Goal: Task Accomplishment & Management: Use online tool/utility

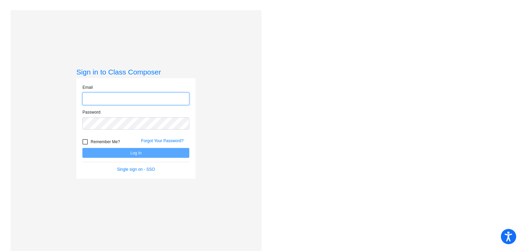
type input "[EMAIL_ADDRESS][DOMAIN_NAME]"
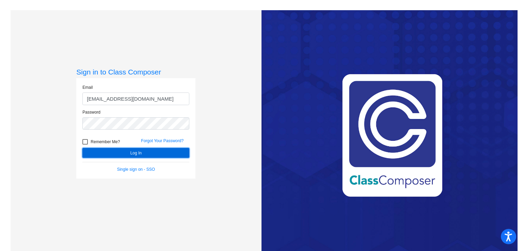
click at [125, 153] on button "Log In" at bounding box center [135, 153] width 107 height 10
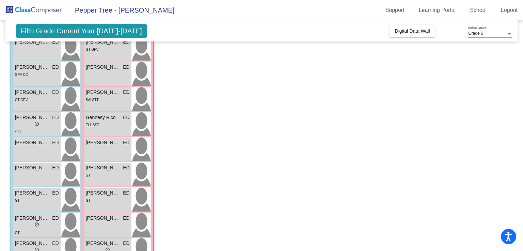
scroll to position [98, 0]
click at [116, 126] on div "ELL SST" at bounding box center [108, 124] width 44 height 7
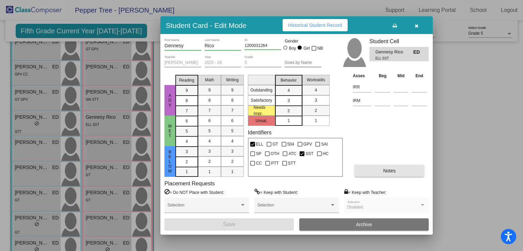
click at [388, 169] on span "Notes" at bounding box center [389, 170] width 13 height 5
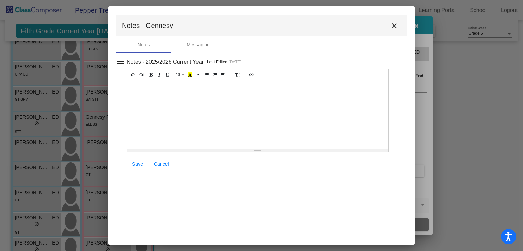
click at [119, 64] on mat-icon "notes" at bounding box center [120, 61] width 8 height 8
click at [117, 65] on mat-icon "notes" at bounding box center [120, 61] width 8 height 8
click at [394, 27] on mat-icon "close" at bounding box center [394, 26] width 8 height 8
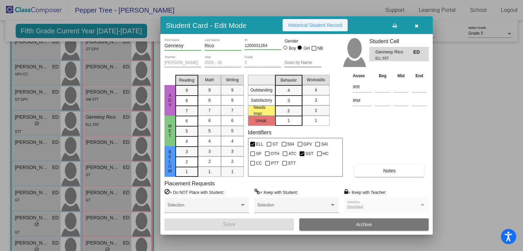
click at [325, 25] on span "Historical Student Record" at bounding box center [315, 24] width 54 height 5
